Goal: Use online tool/utility: Utilize a website feature to perform a specific function

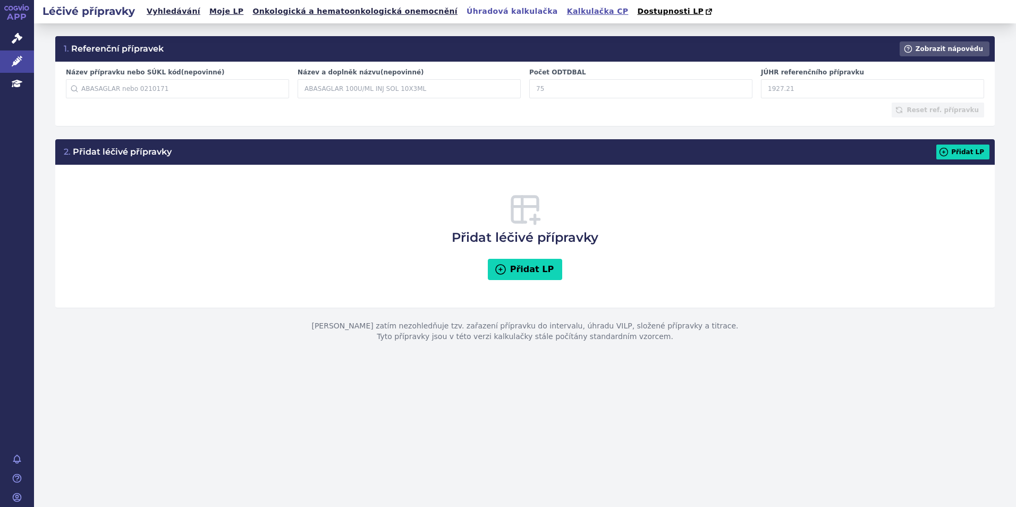
click at [564, 12] on link "Kalkulačka CP" at bounding box center [598, 11] width 68 height 14
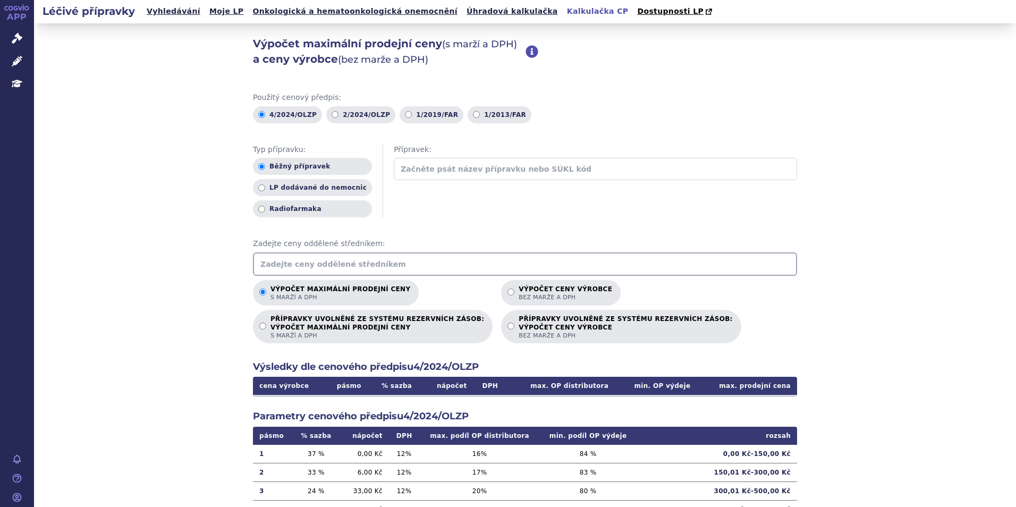
click at [352, 267] on input "text" at bounding box center [525, 263] width 544 height 23
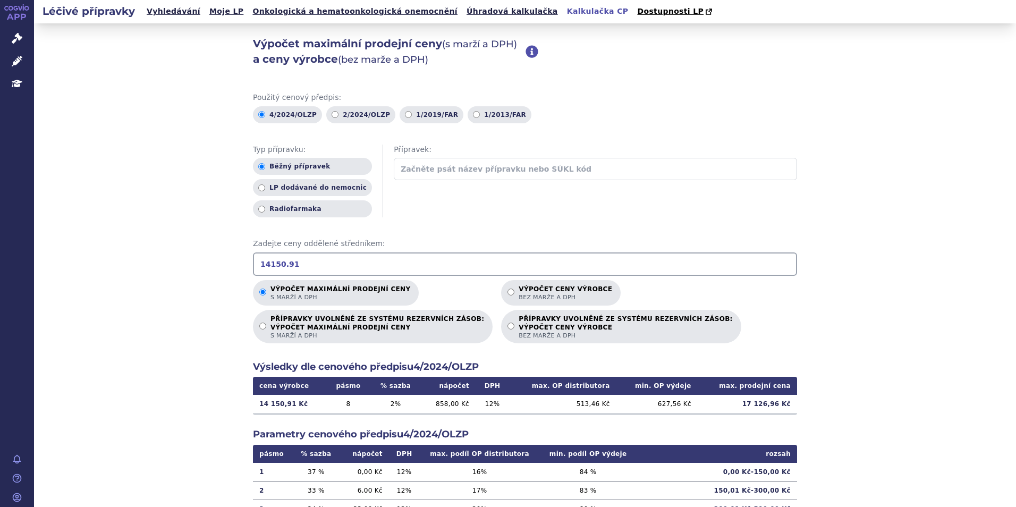
click at [175, 351] on div "Výpočet maximální prodejní ceny (s marží a DPH) a ceny výrobce (bez marže a DPH…" at bounding box center [525, 333] width 982 height 620
drag, startPoint x: 319, startPoint y: 269, endPoint x: 211, endPoint y: 266, distance: 107.9
click at [211, 266] on div "Výpočet maximální prodejní ceny (s marží a DPH) a ceny výrobce (bez marže a DPH…" at bounding box center [525, 333] width 982 height 620
type input "28301.82"
